Goal: Information Seeking & Learning: Check status

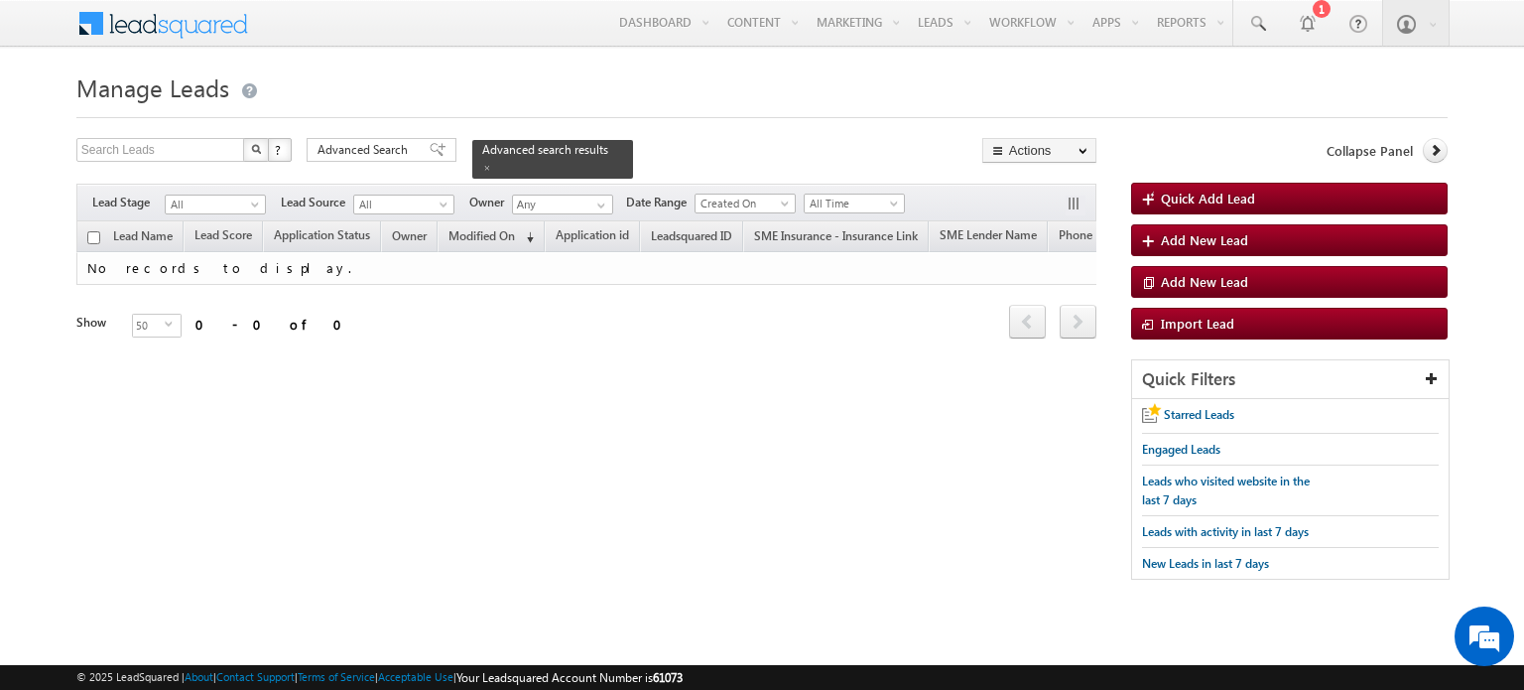
scroll to position [0, 141]
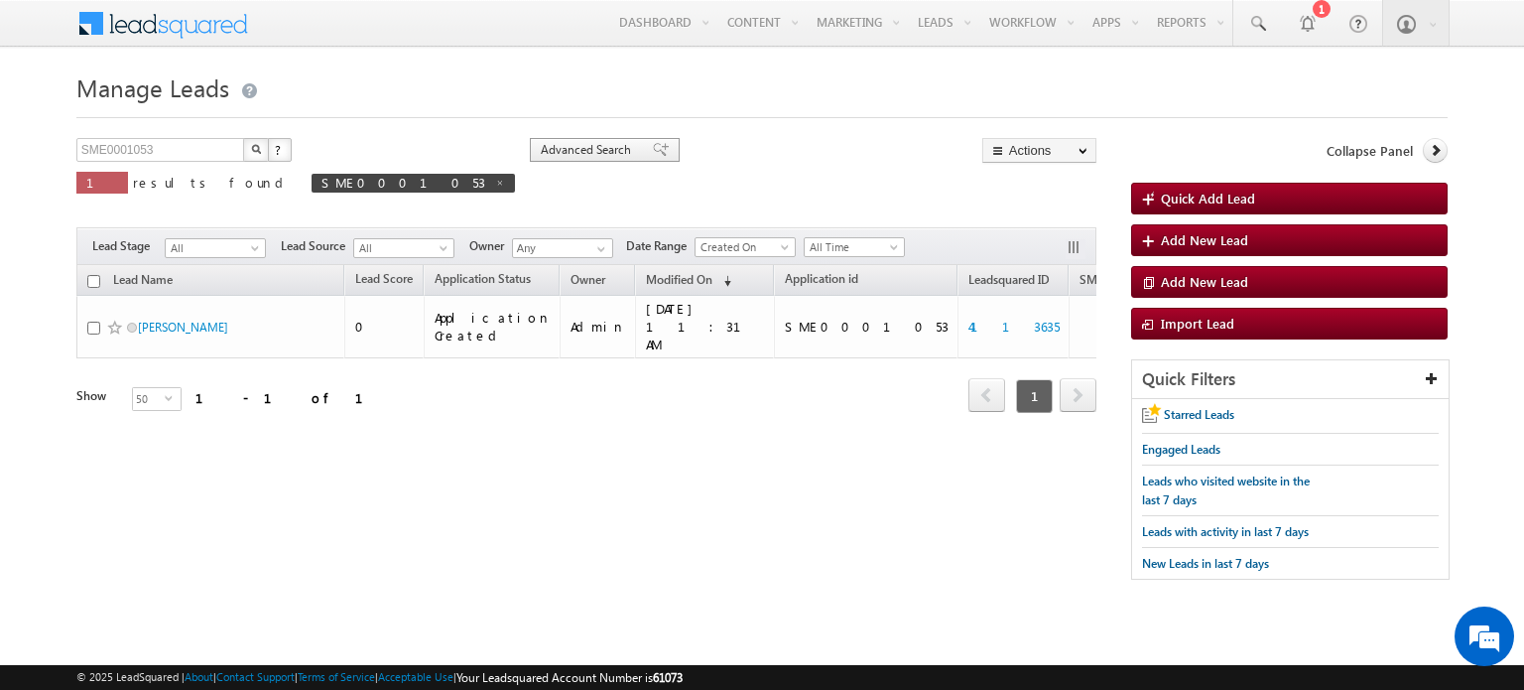
click at [541, 145] on span "Advanced Search" at bounding box center [589, 150] width 96 height 18
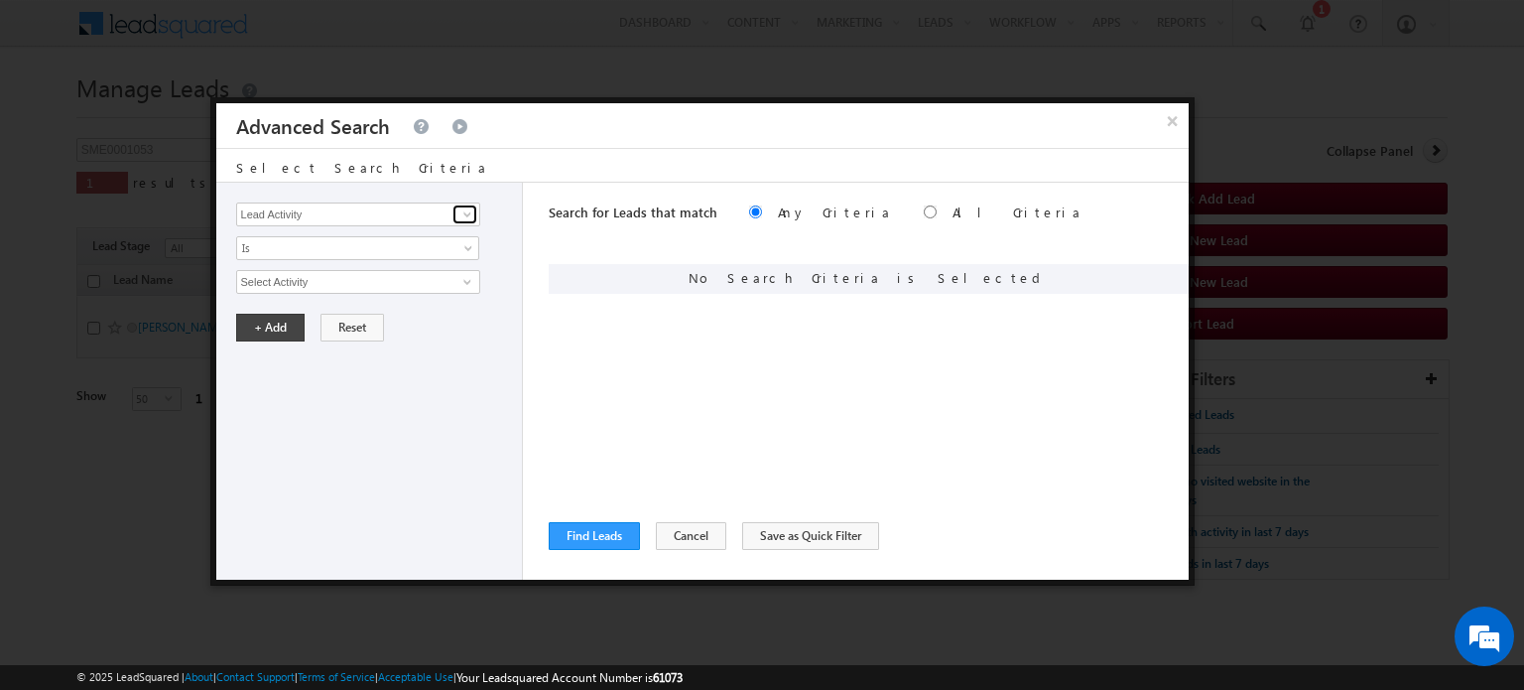
click at [467, 211] on span at bounding box center [468, 214] width 16 height 16
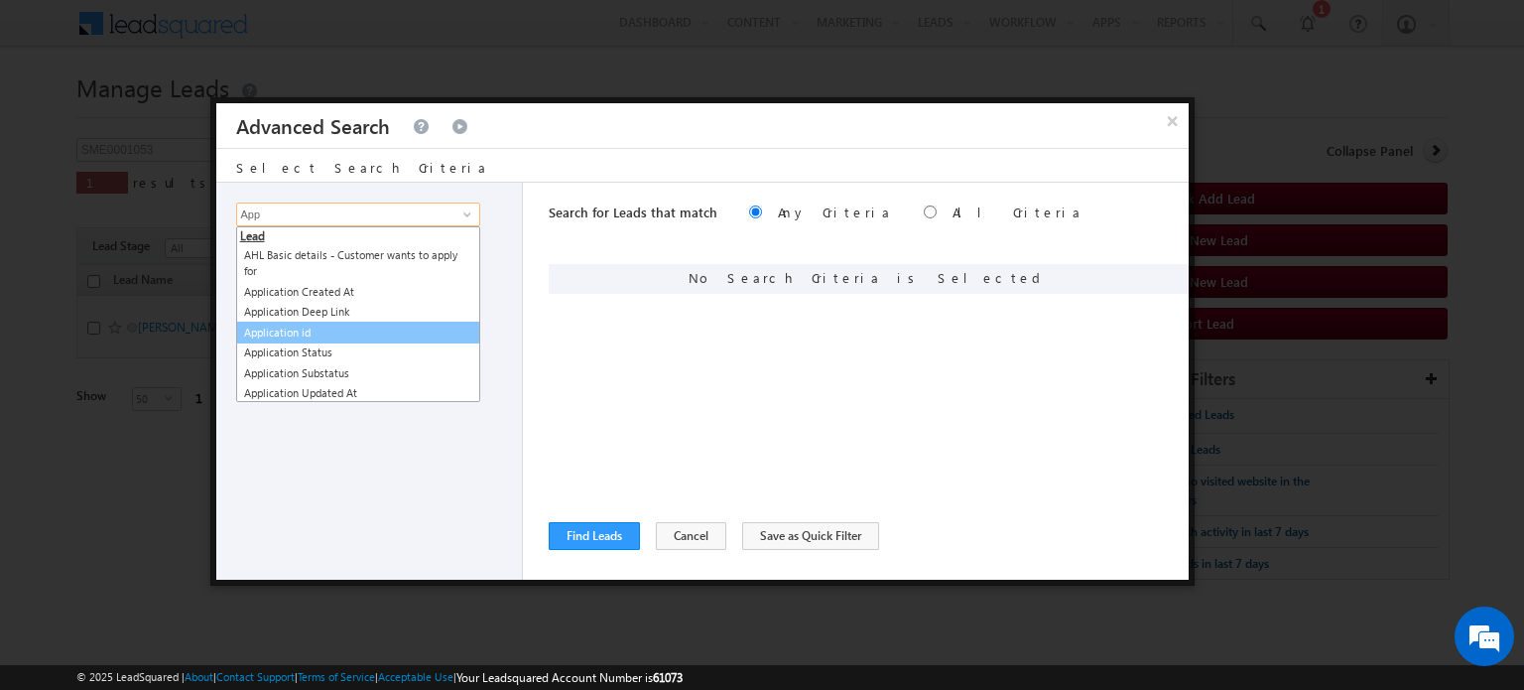
click at [299, 323] on link "Application id" at bounding box center [358, 333] width 244 height 23
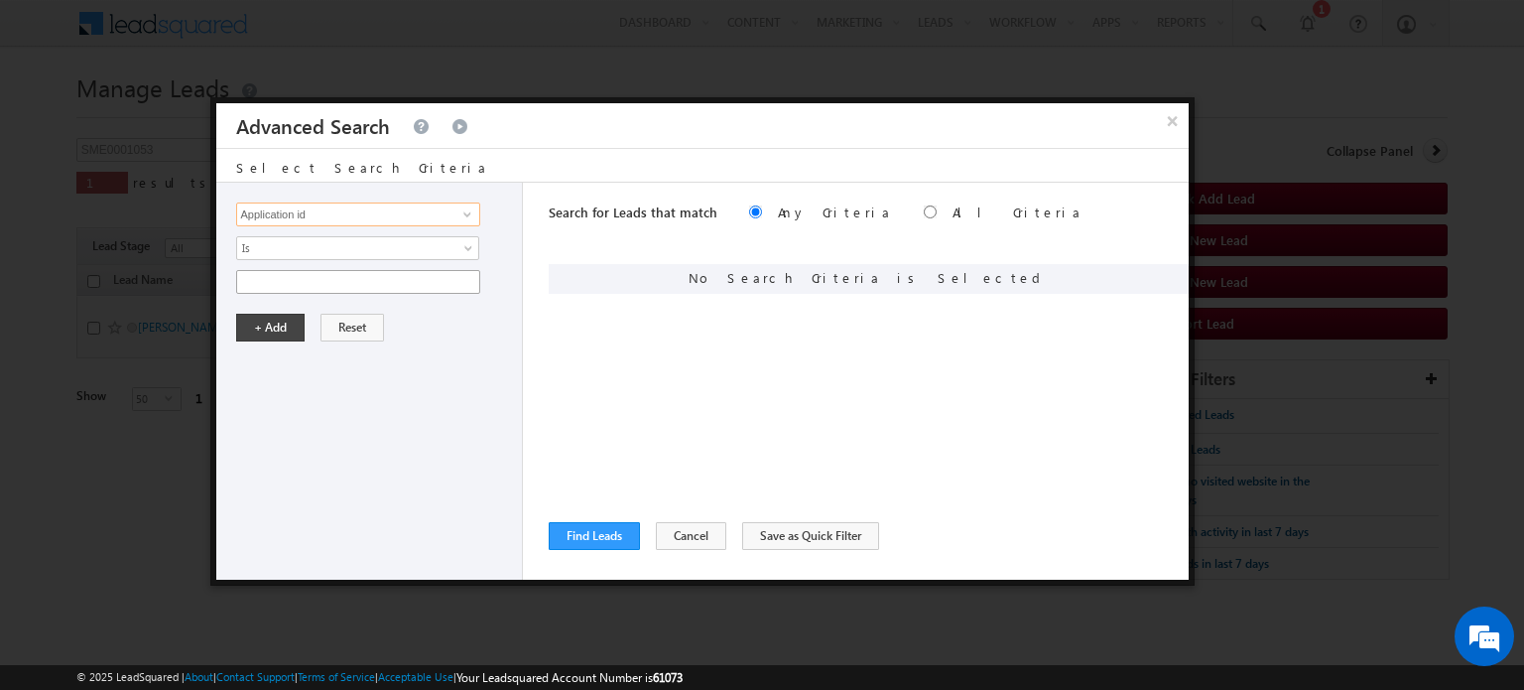
type input "Application id"
click at [272, 285] on input "text" at bounding box center [358, 282] width 244 height 24
paste input "SBL0010784"
type input "SBL0010784"
click at [258, 322] on button "+ Add" at bounding box center [270, 328] width 68 height 28
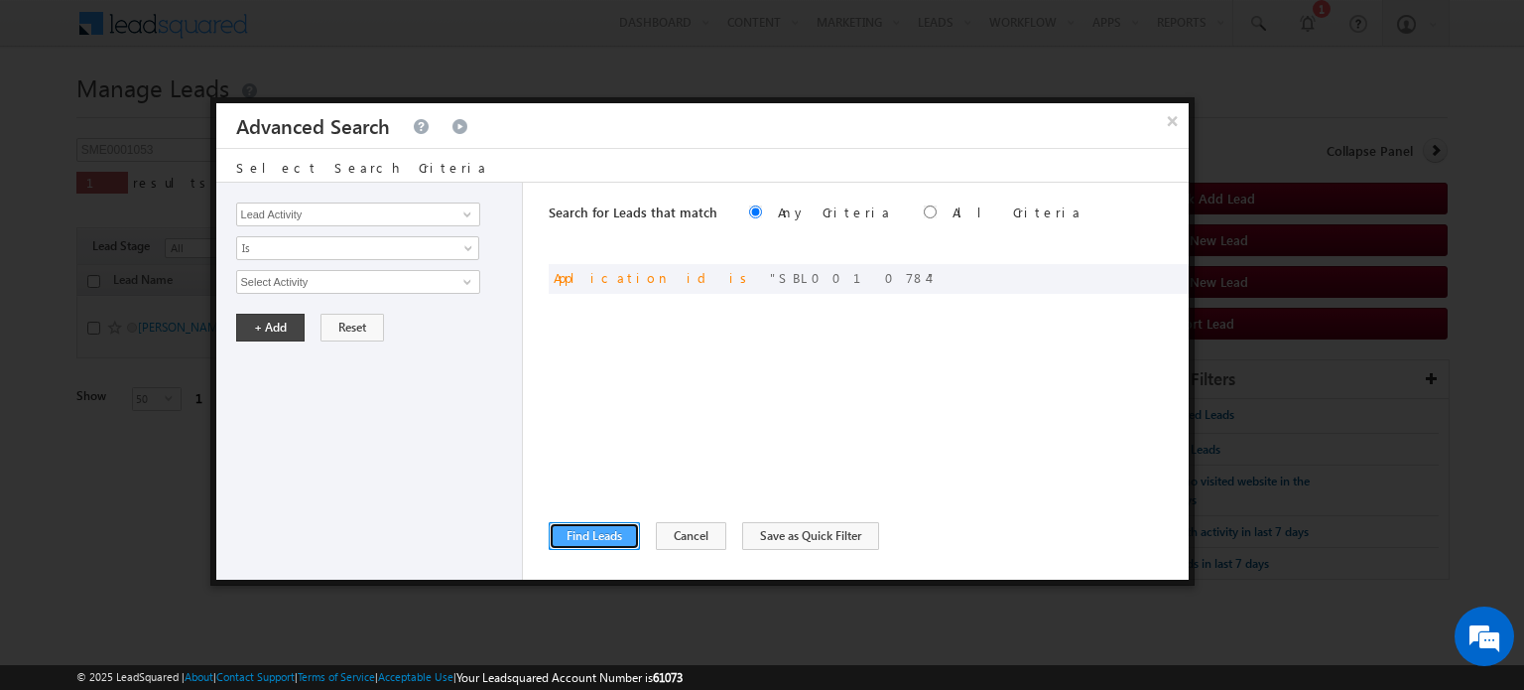
click at [573, 533] on button "Find Leads" at bounding box center [594, 536] width 91 height 28
